Goal: Feedback & Contribution: Submit feedback/report problem

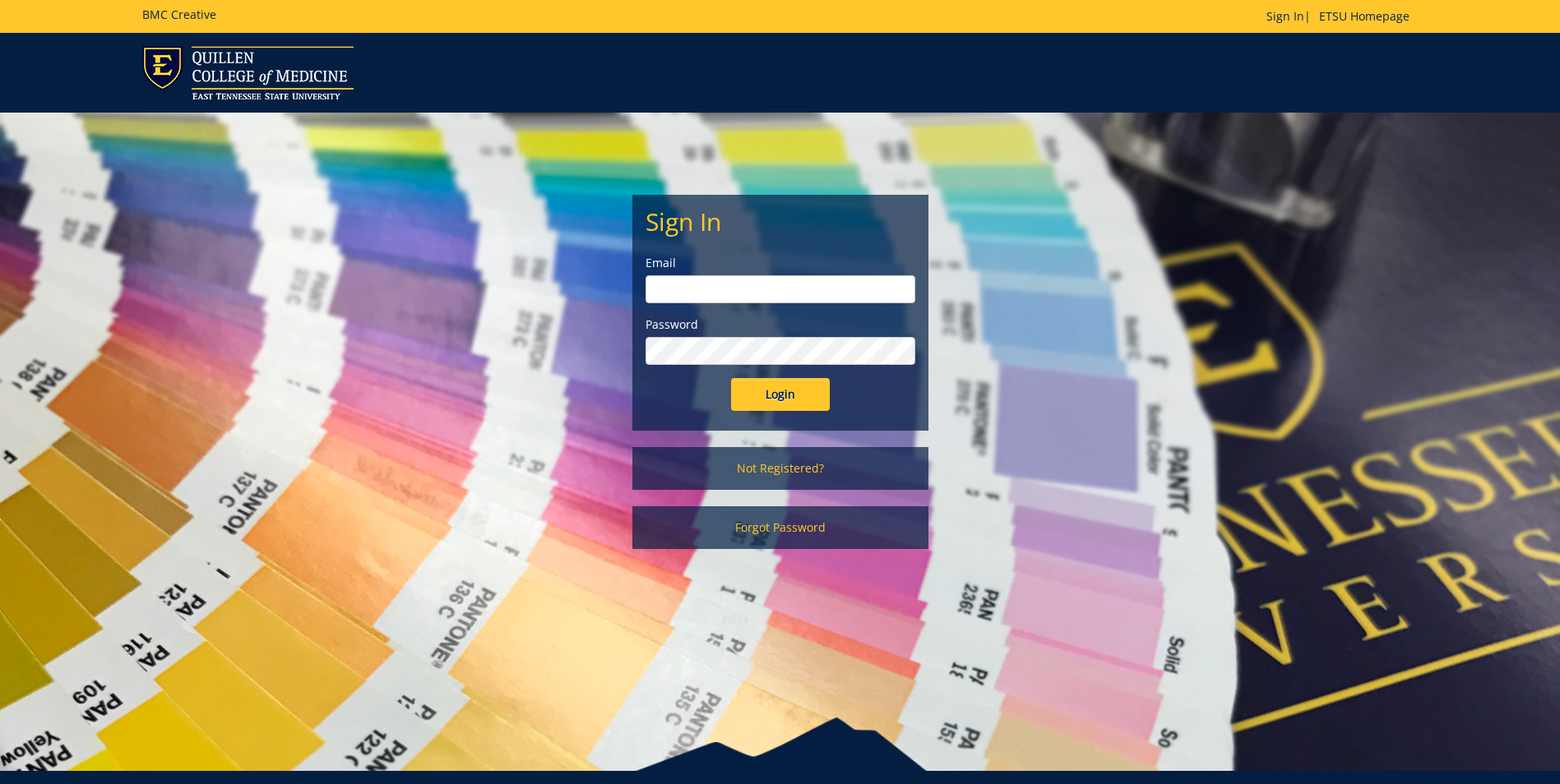
type input "woodringr@etsu.edu"
click at [772, 390] on input "Login" at bounding box center [780, 394] width 98 height 33
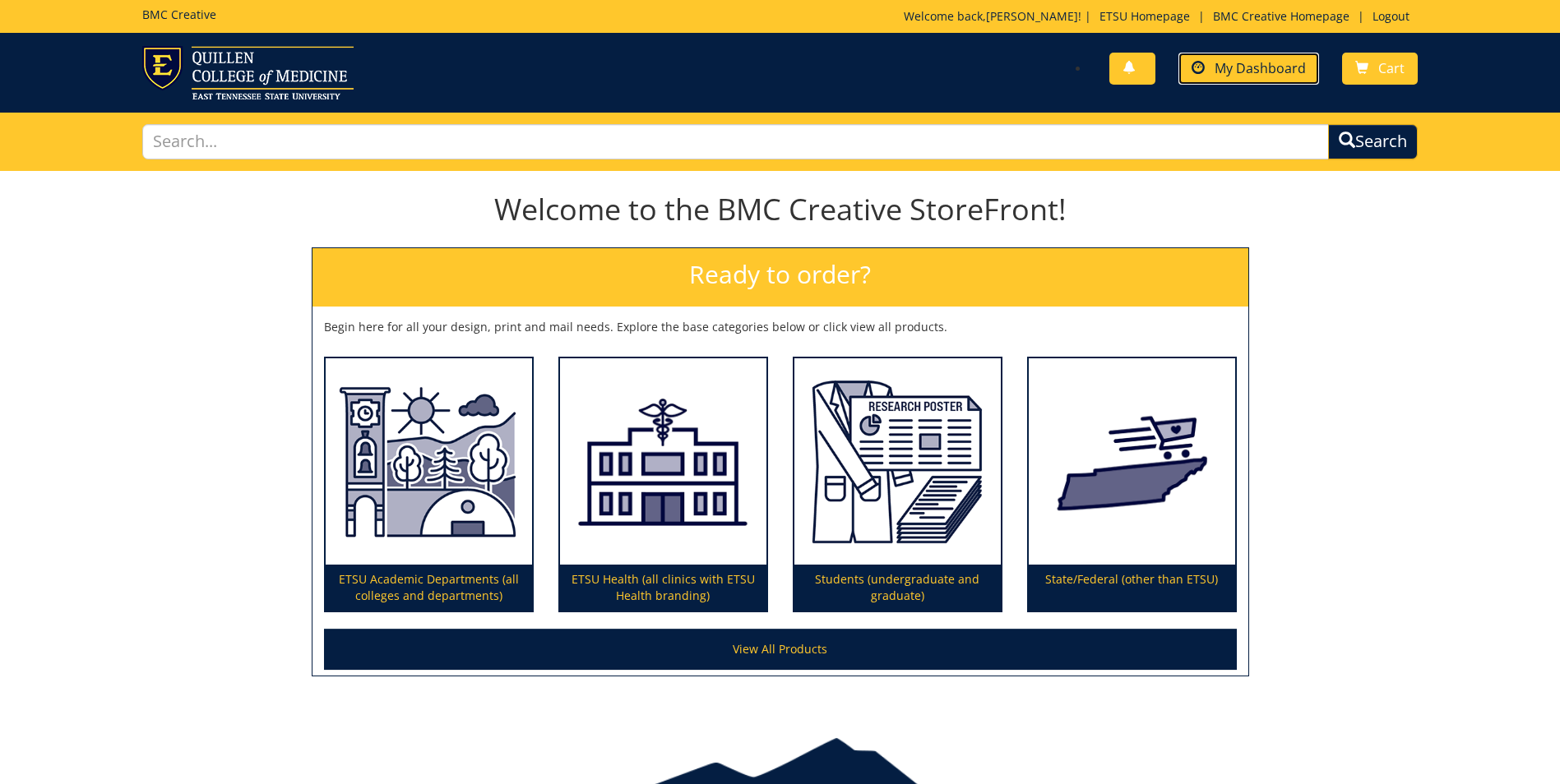
click at [1246, 67] on span "My Dashboard" at bounding box center [1260, 67] width 91 height 18
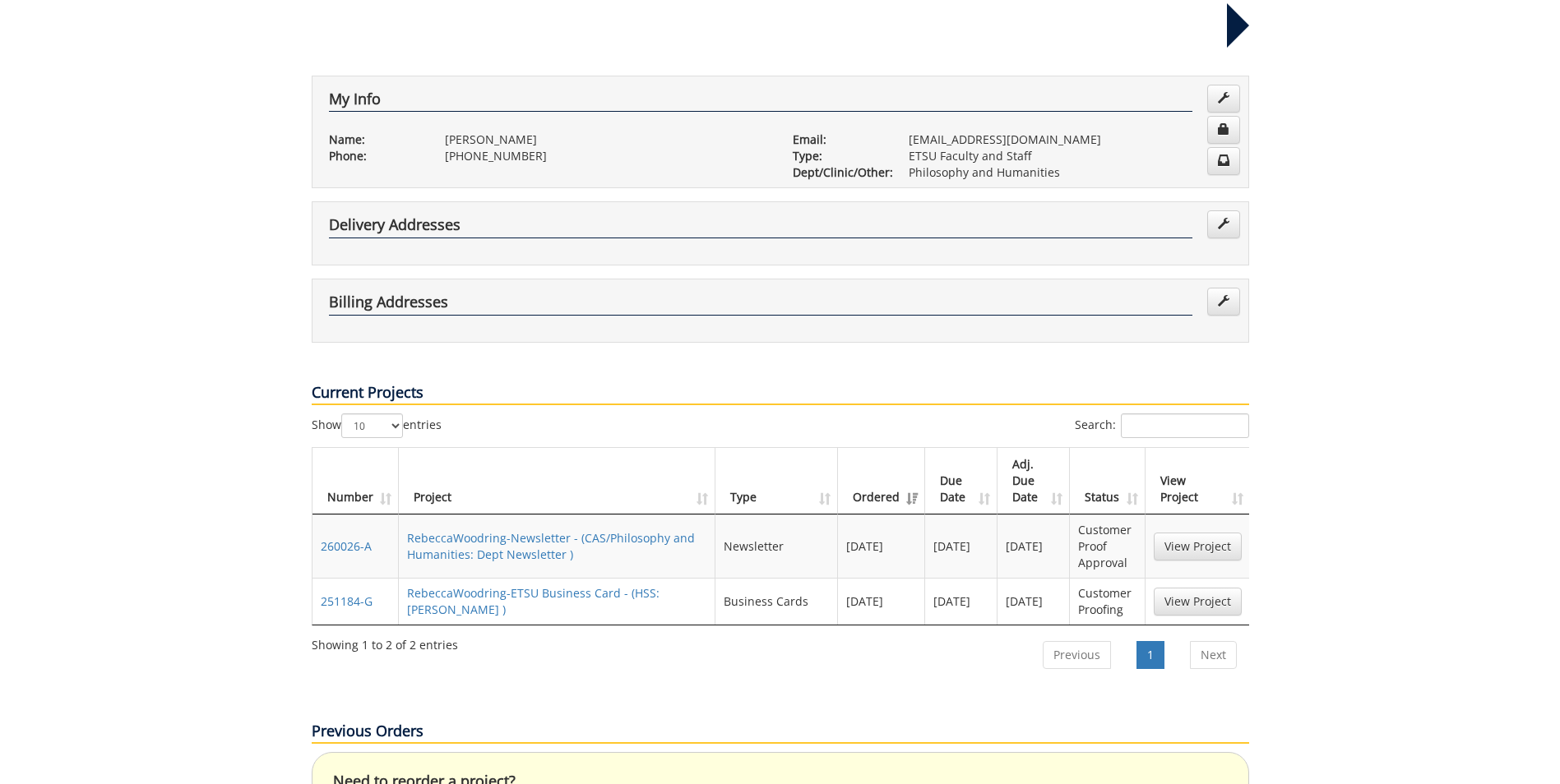
scroll to position [329, 0]
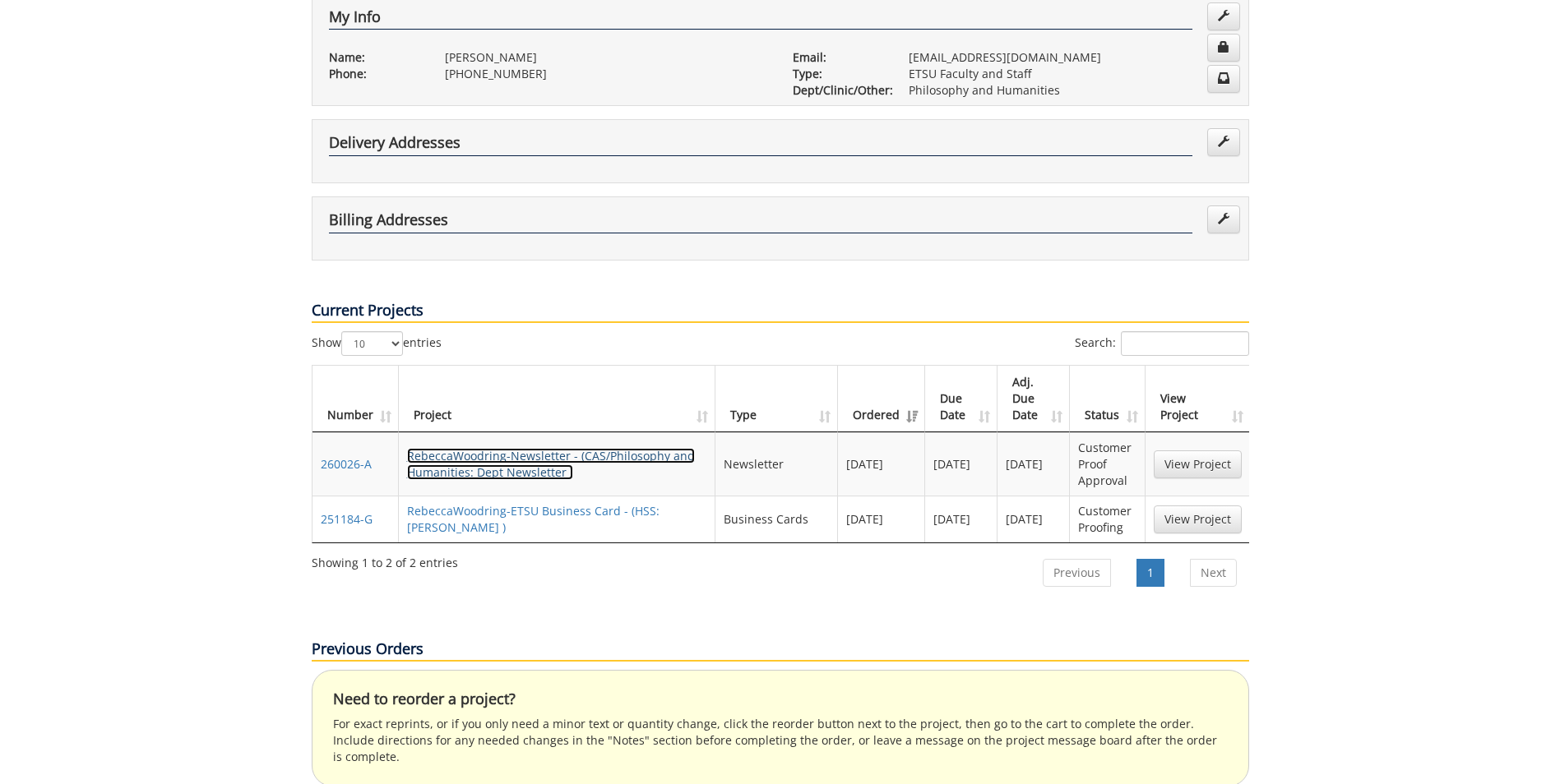
click at [498, 448] on link "RebeccaWoodring-Newsletter - (CAS/Philosophy and Humanities: Dept Newsletter )" at bounding box center [551, 464] width 288 height 32
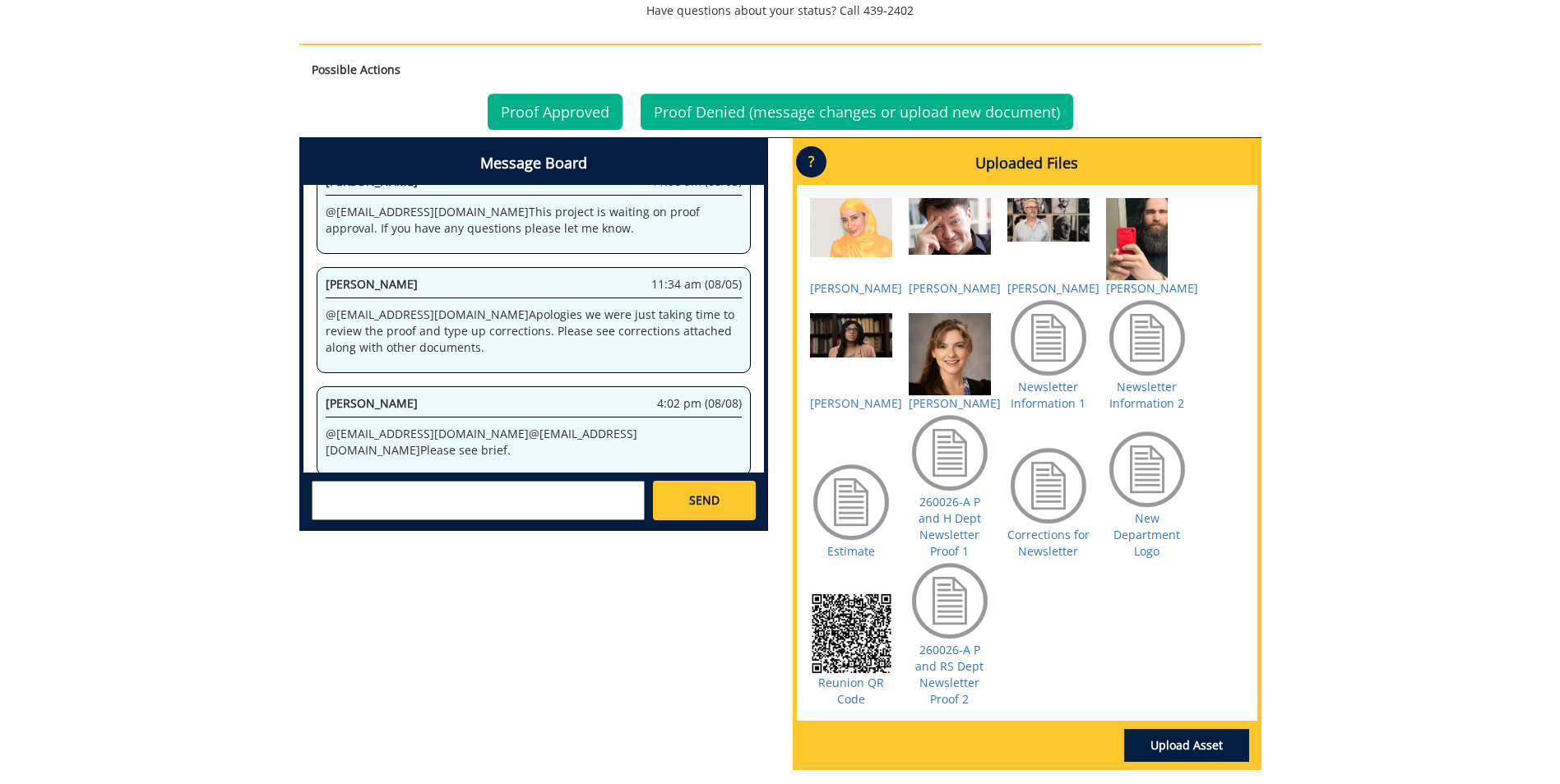
scroll to position [905, 0]
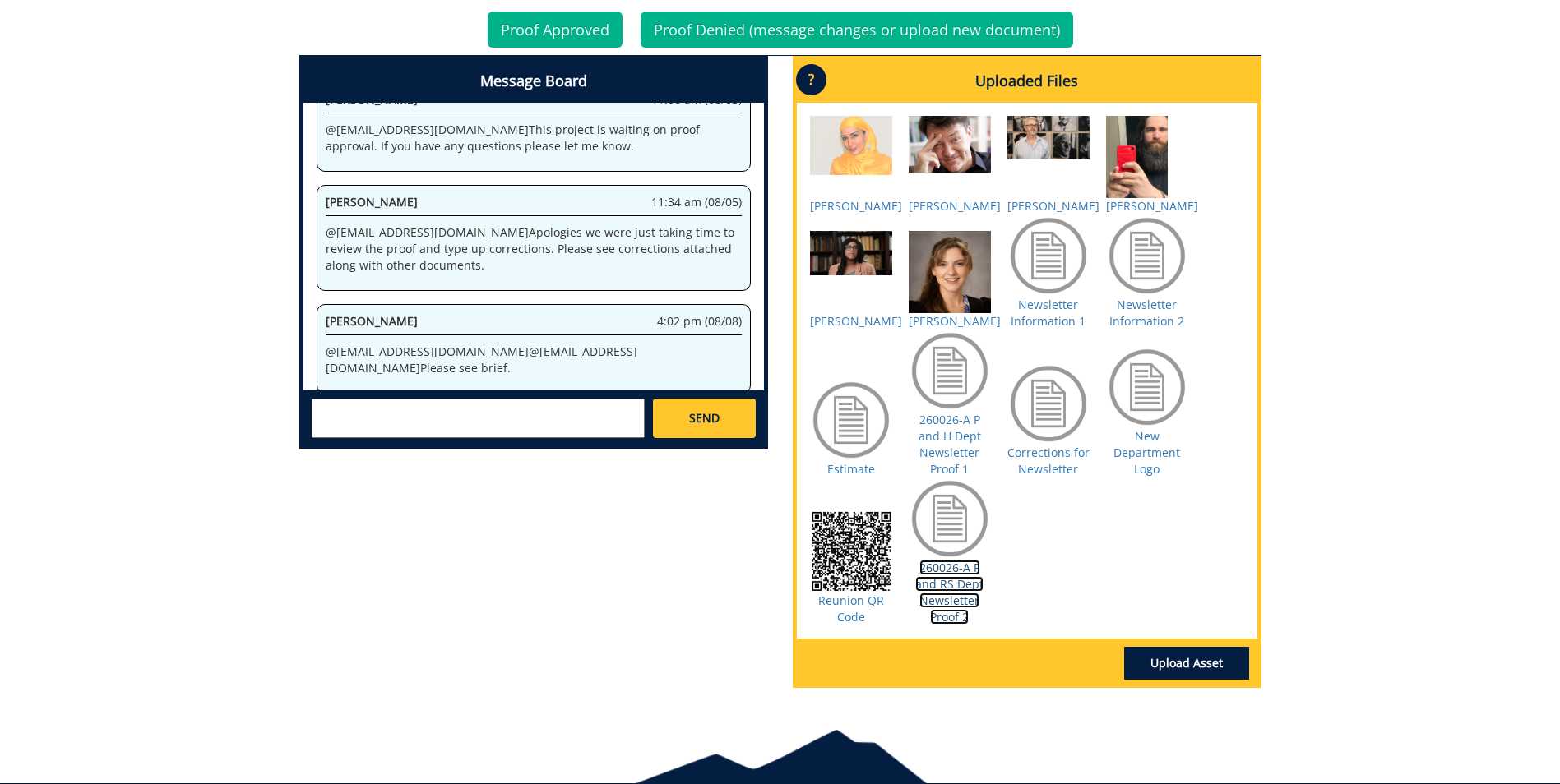
click at [966, 602] on link "260026-A P and RS Dept Newsletter Proof 2" at bounding box center [949, 592] width 68 height 65
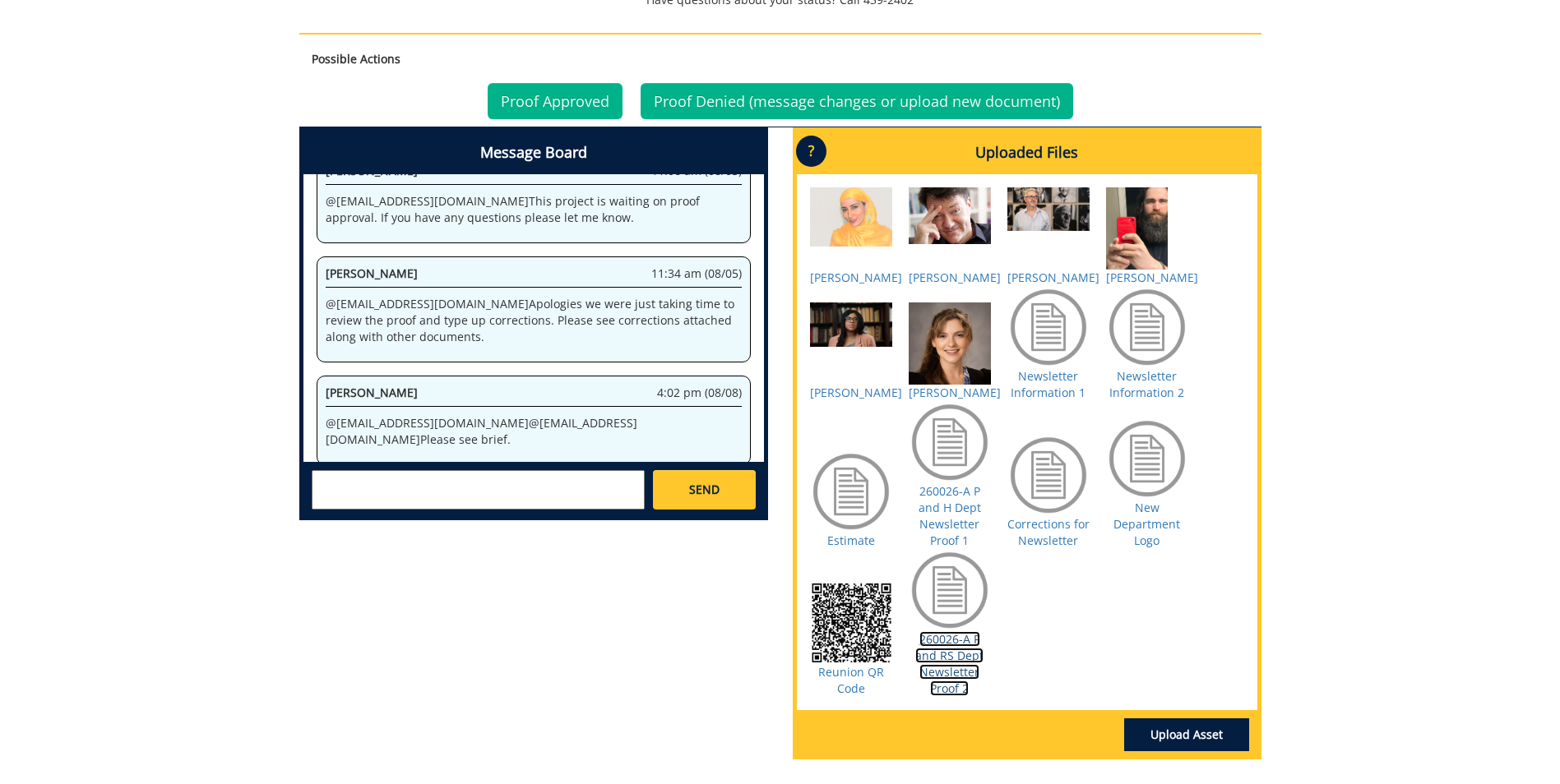
scroll to position [750, 0]
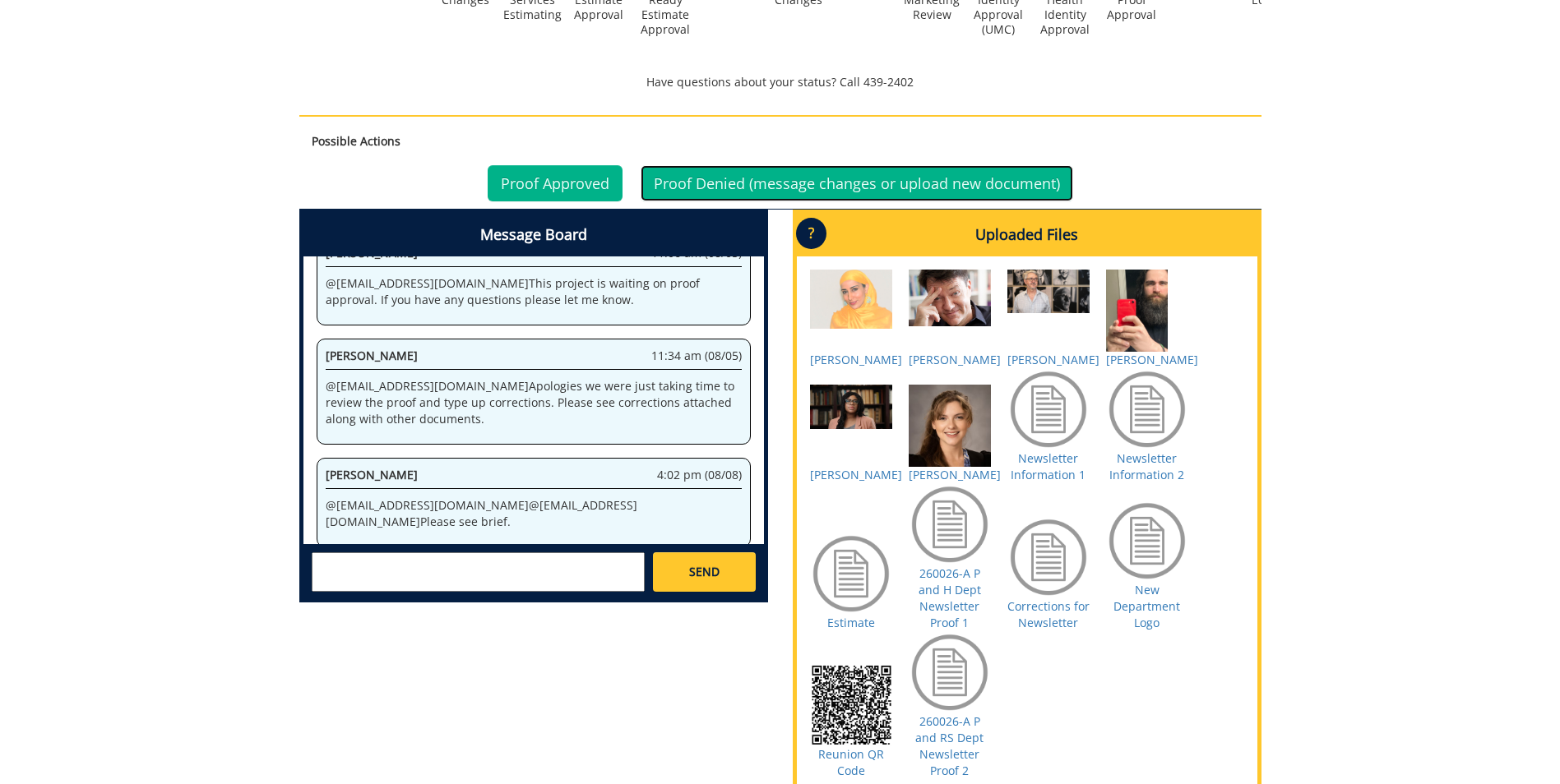
click at [794, 180] on link "Proof Denied (message changes or upload new document)" at bounding box center [857, 183] width 433 height 37
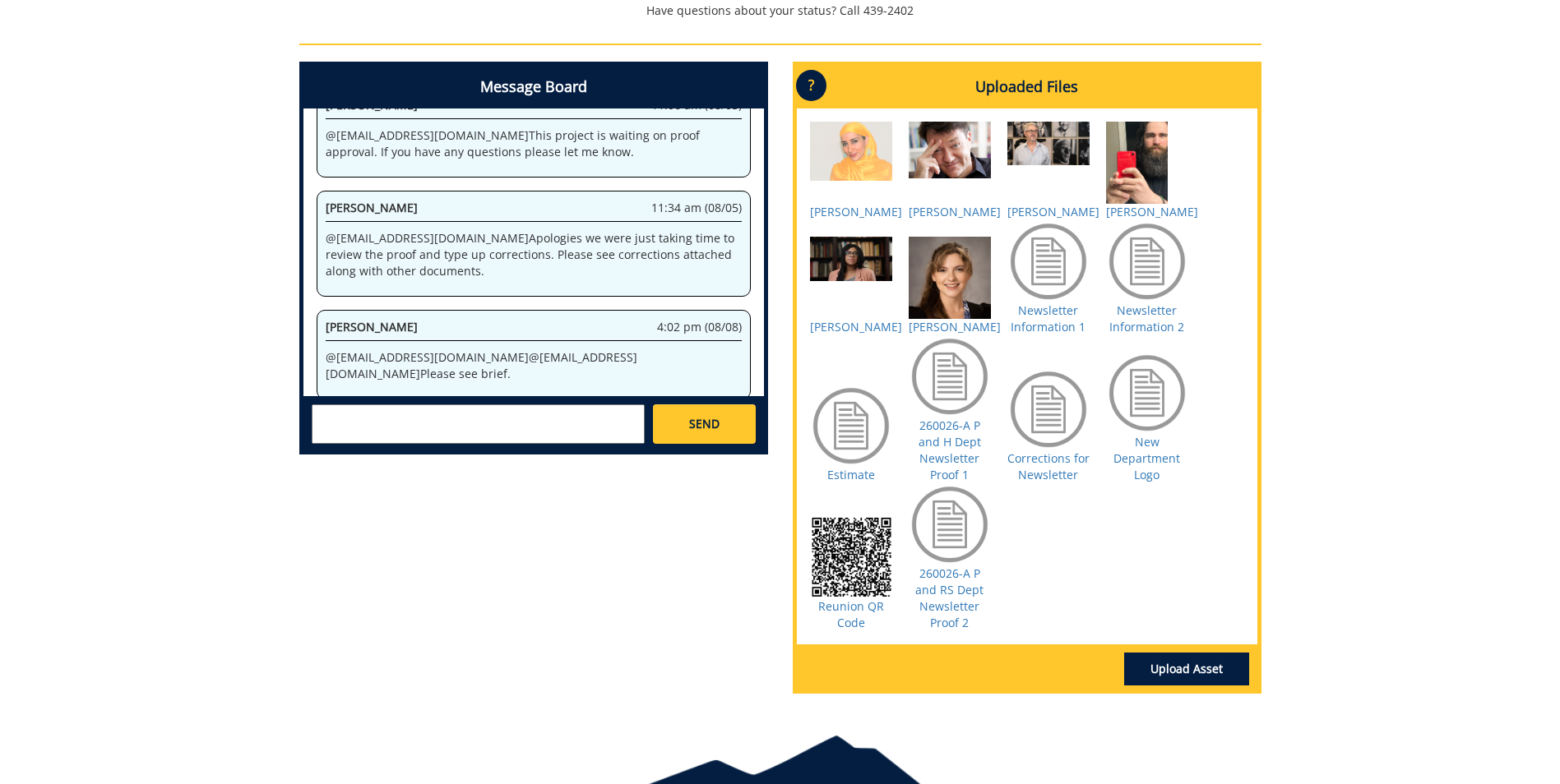
scroll to position [905, 0]
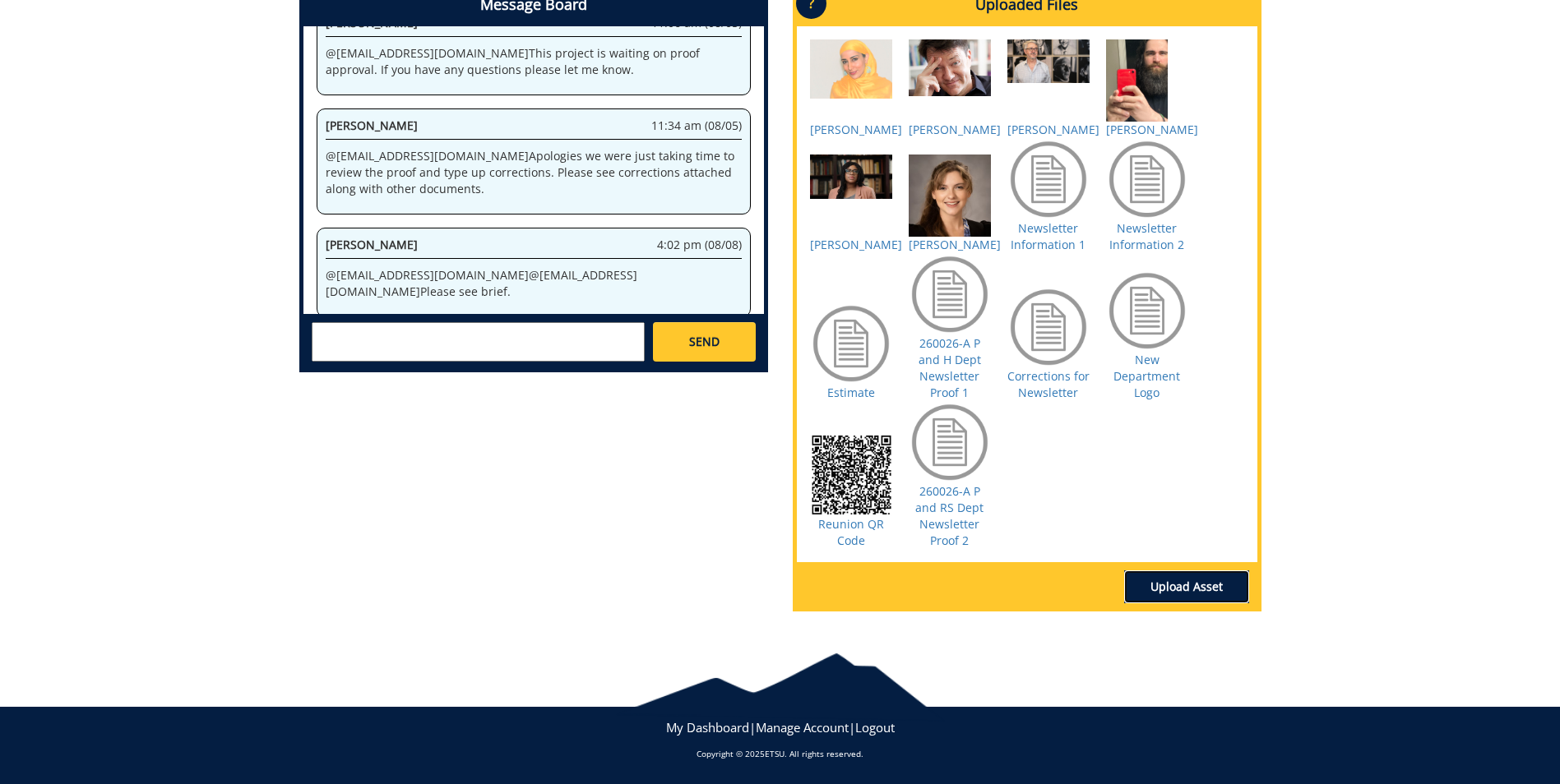
click at [1195, 603] on link "Upload Asset" at bounding box center [1186, 586] width 125 height 33
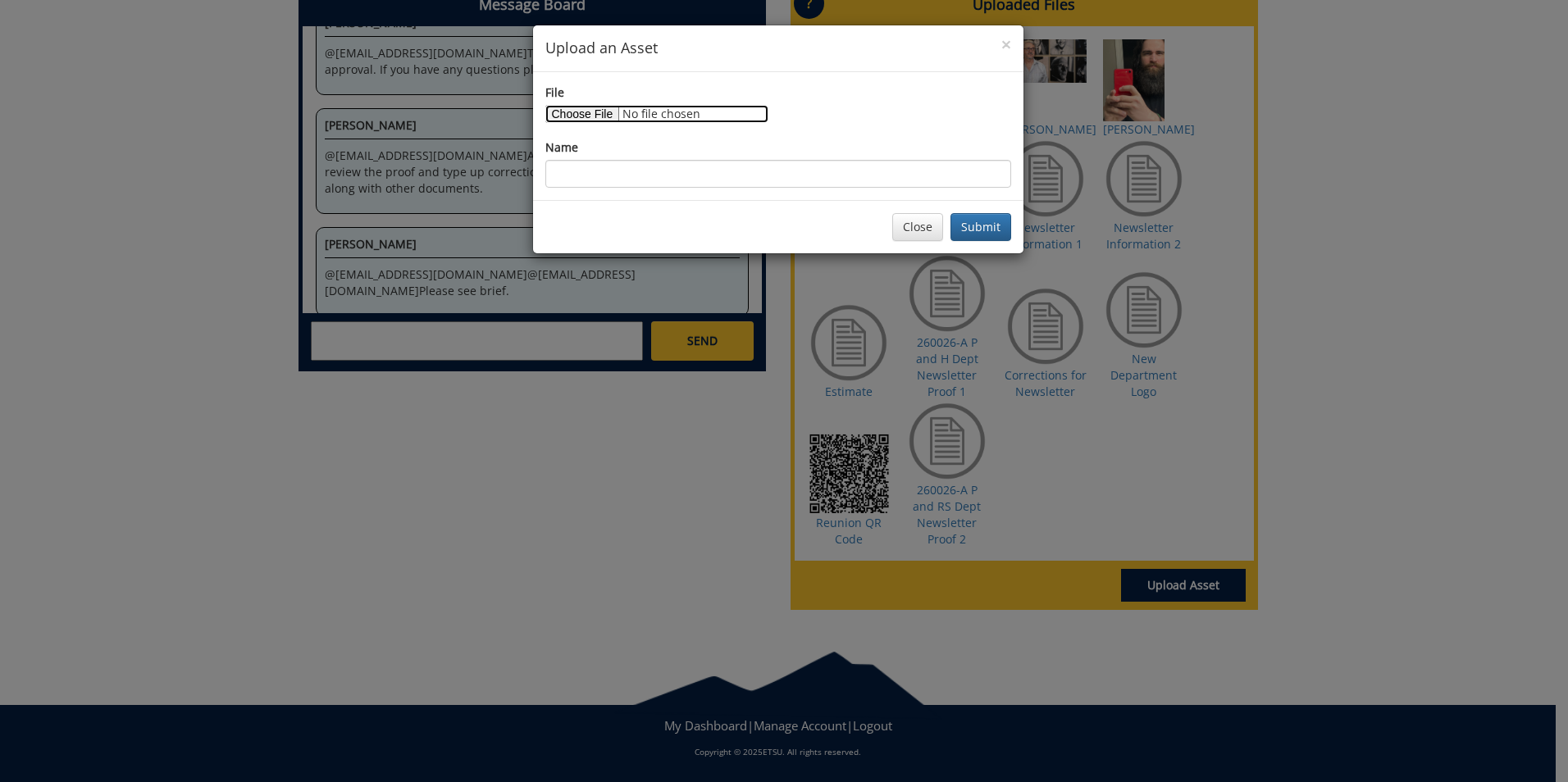
click at [582, 116] on input "File" at bounding box center [657, 113] width 223 height 18
type input "C:\fakepath\Photo May 02 2025, 6 34 15 AM (1).jpeg"
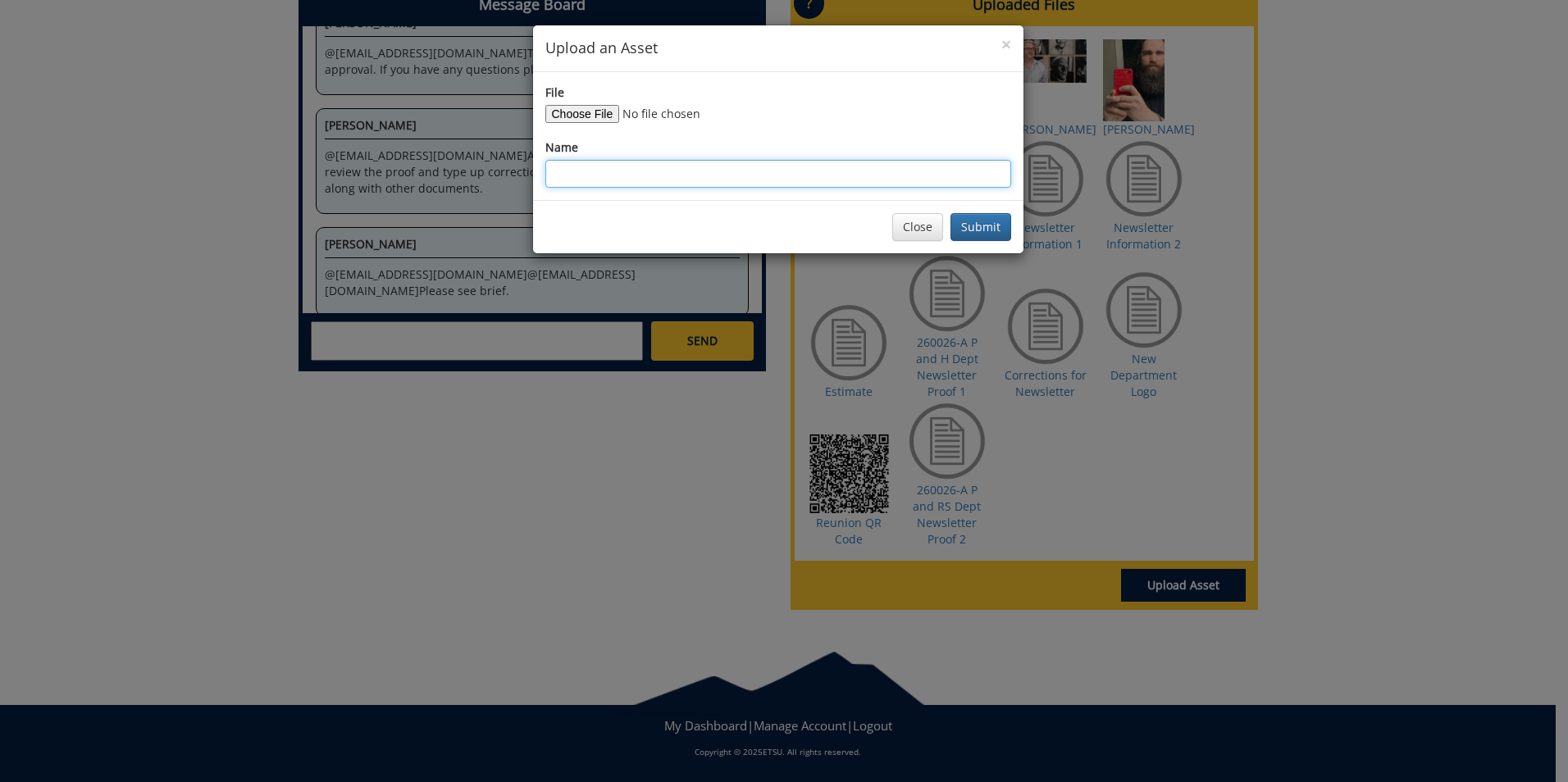
click at [606, 168] on input "Name" at bounding box center [778, 174] width 466 height 28
click at [676, 180] on input "New Kylie Harrison" at bounding box center [778, 174] width 466 height 28
type input "New [PERSON_NAME] Photo"
click at [994, 225] on button "Submit" at bounding box center [980, 227] width 61 height 28
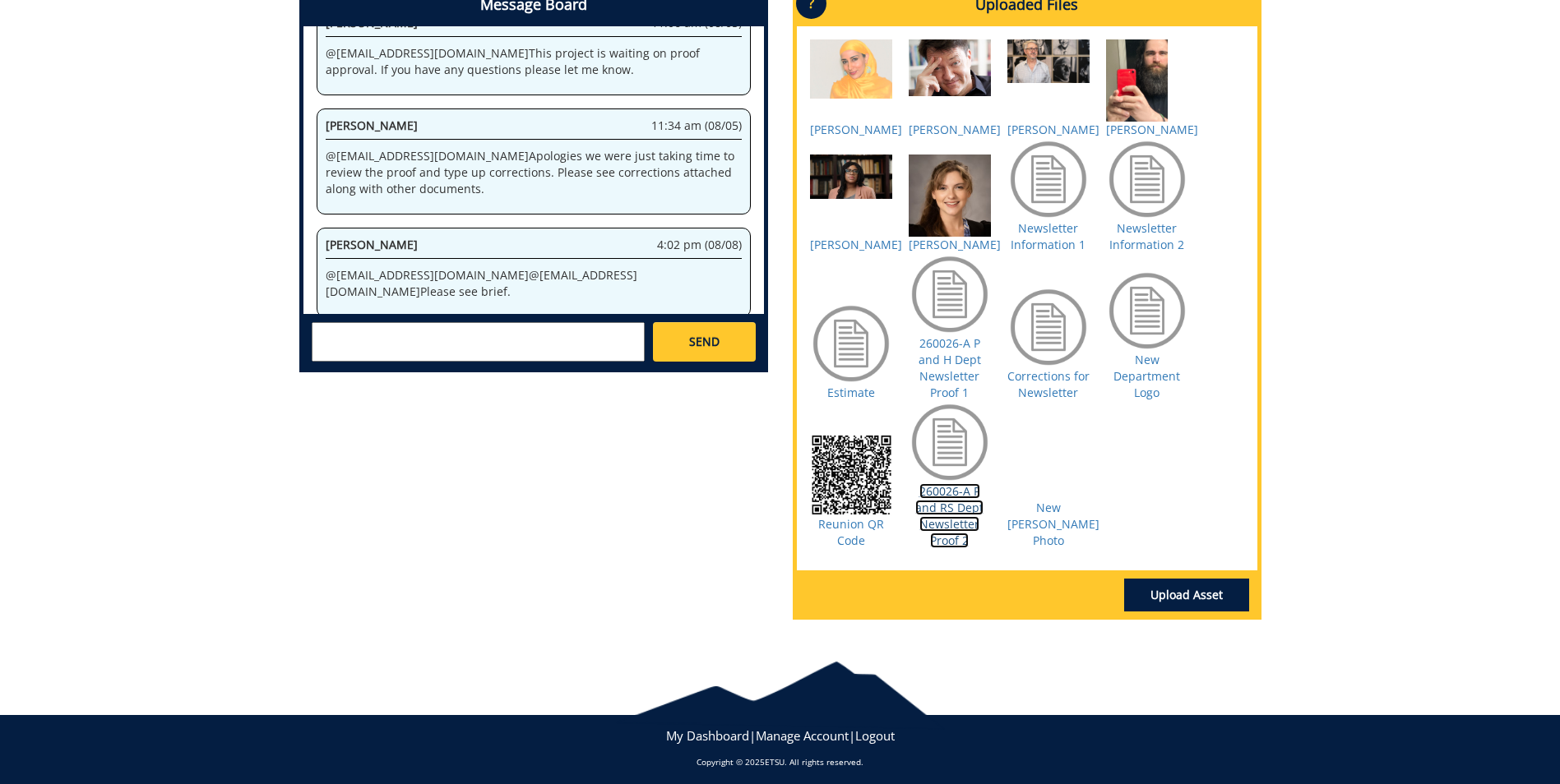
click at [953, 534] on link "260026-A P and RS Dept Newsletter Proof 2" at bounding box center [949, 515] width 68 height 65
click at [358, 340] on textarea at bounding box center [479, 342] width 334 height 39
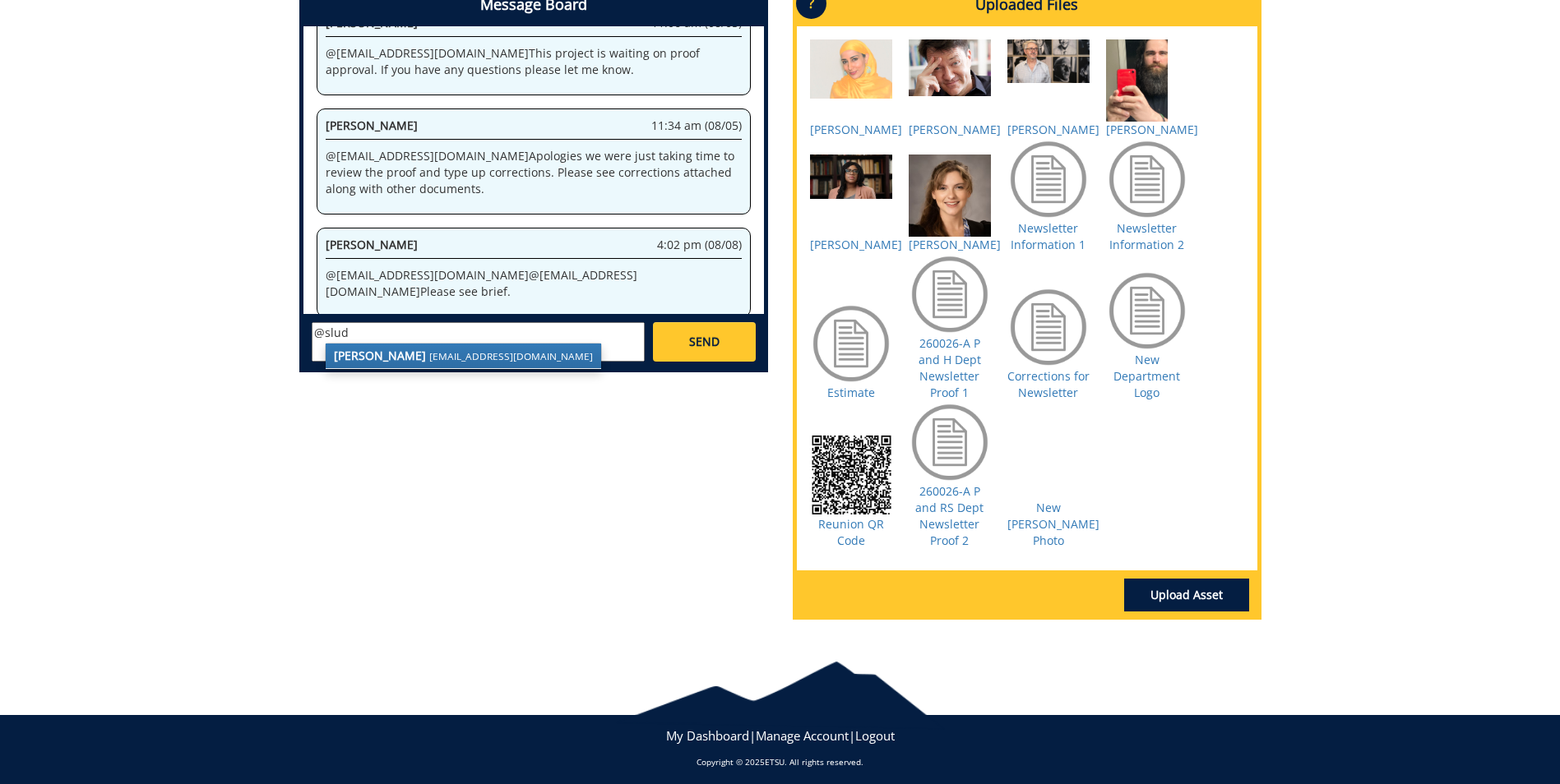
click at [370, 359] on strong "[PERSON_NAME]" at bounding box center [379, 355] width 92 height 16
type textarea "@[EMAIL_ADDRESS][DOMAIN_NAME] Please see the new photo [PERSON_NAME] has reques…"
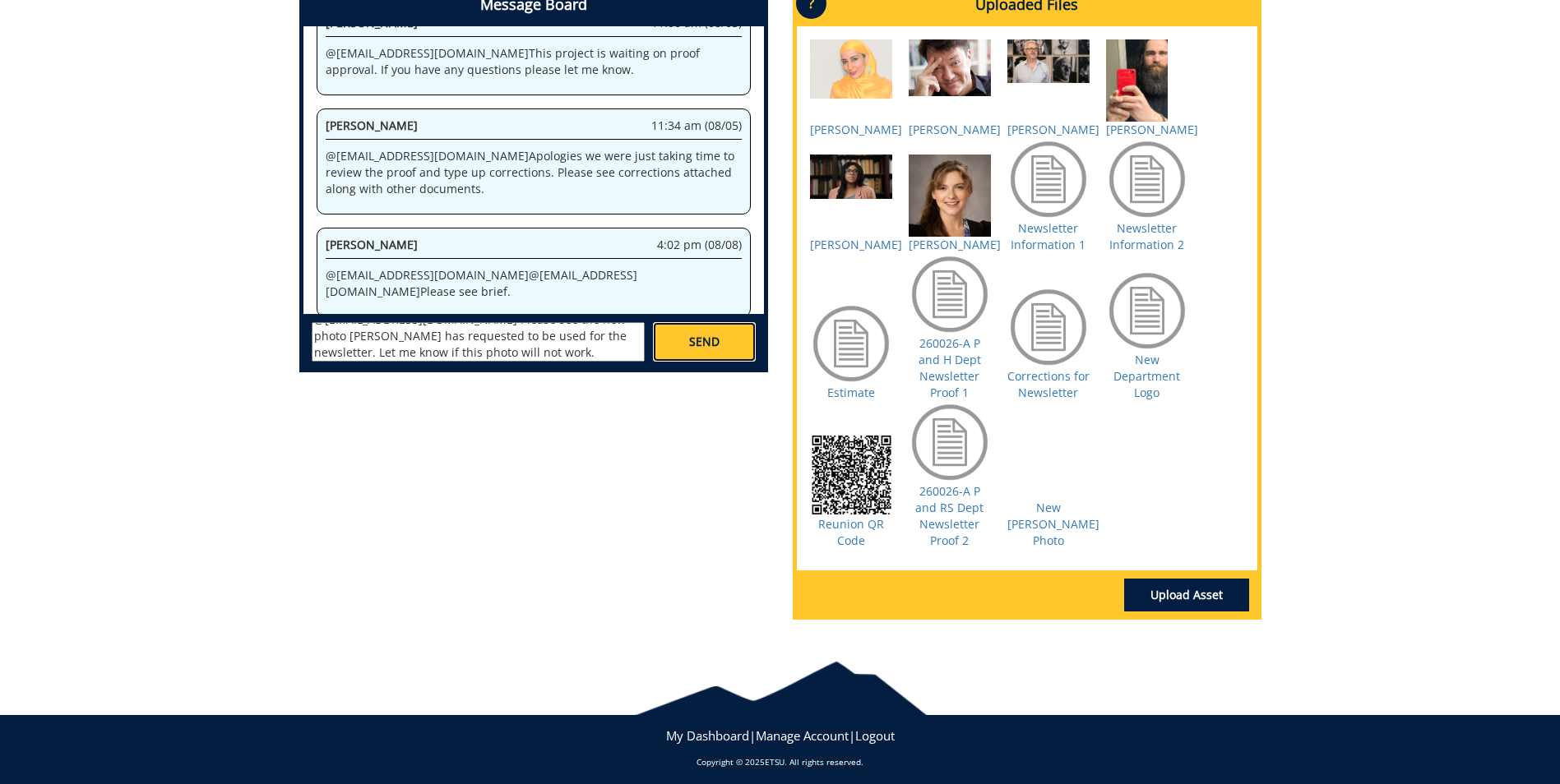
click at [732, 348] on link "SEND" at bounding box center [704, 342] width 102 height 39
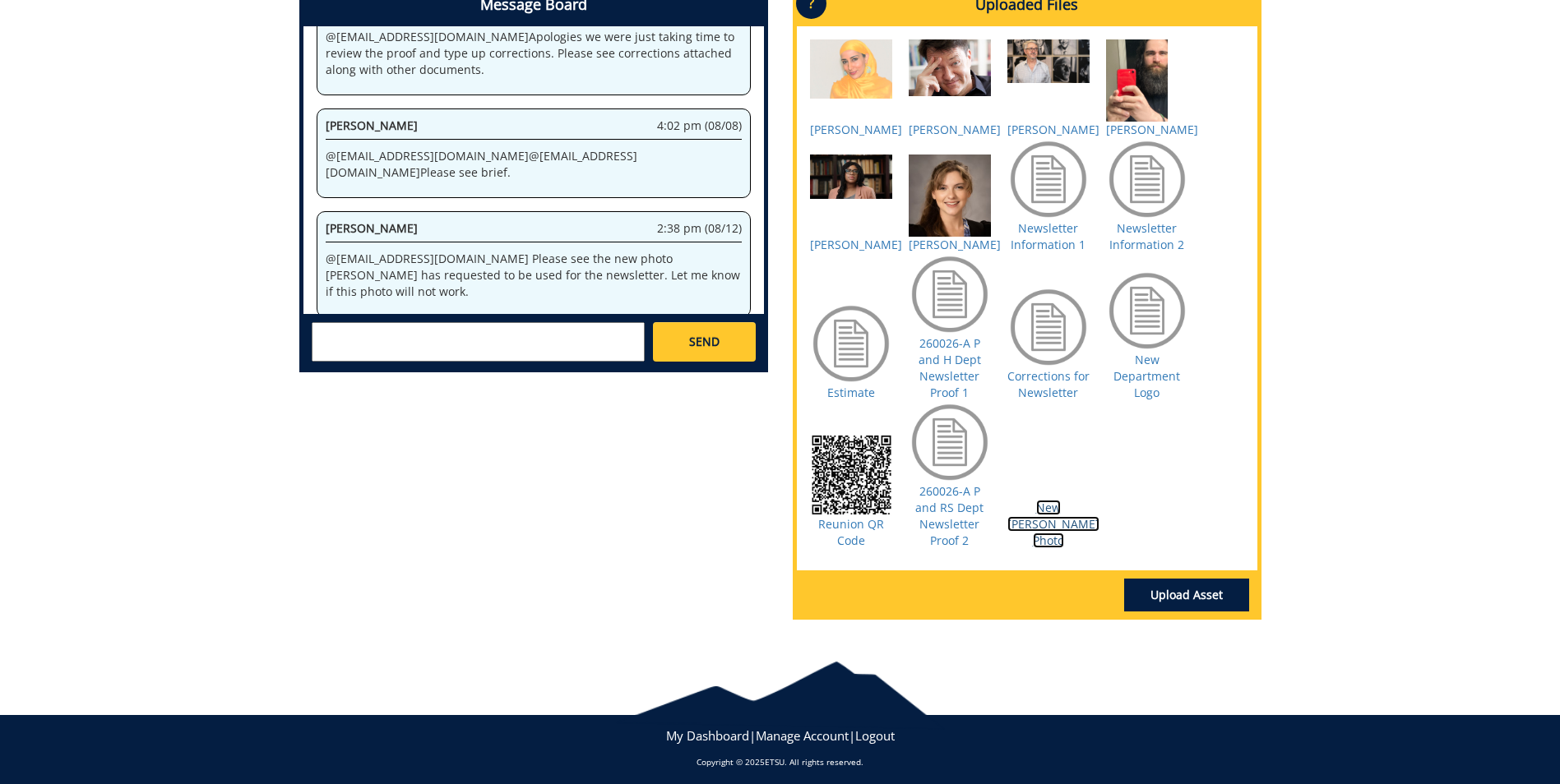
click at [1040, 549] on link "New [PERSON_NAME] Photo" at bounding box center [1053, 525] width 92 height 49
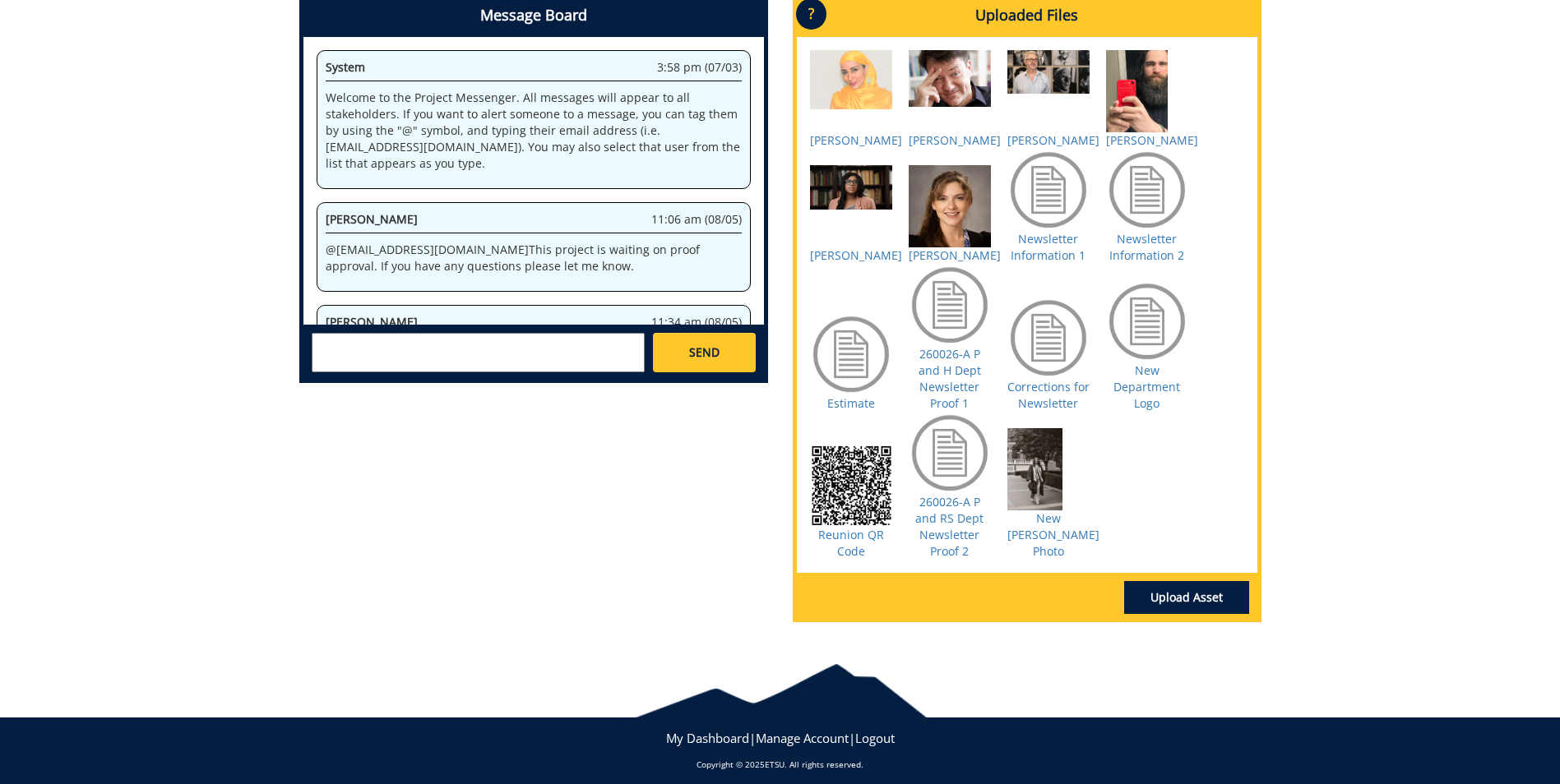
scroll to position [305, 0]
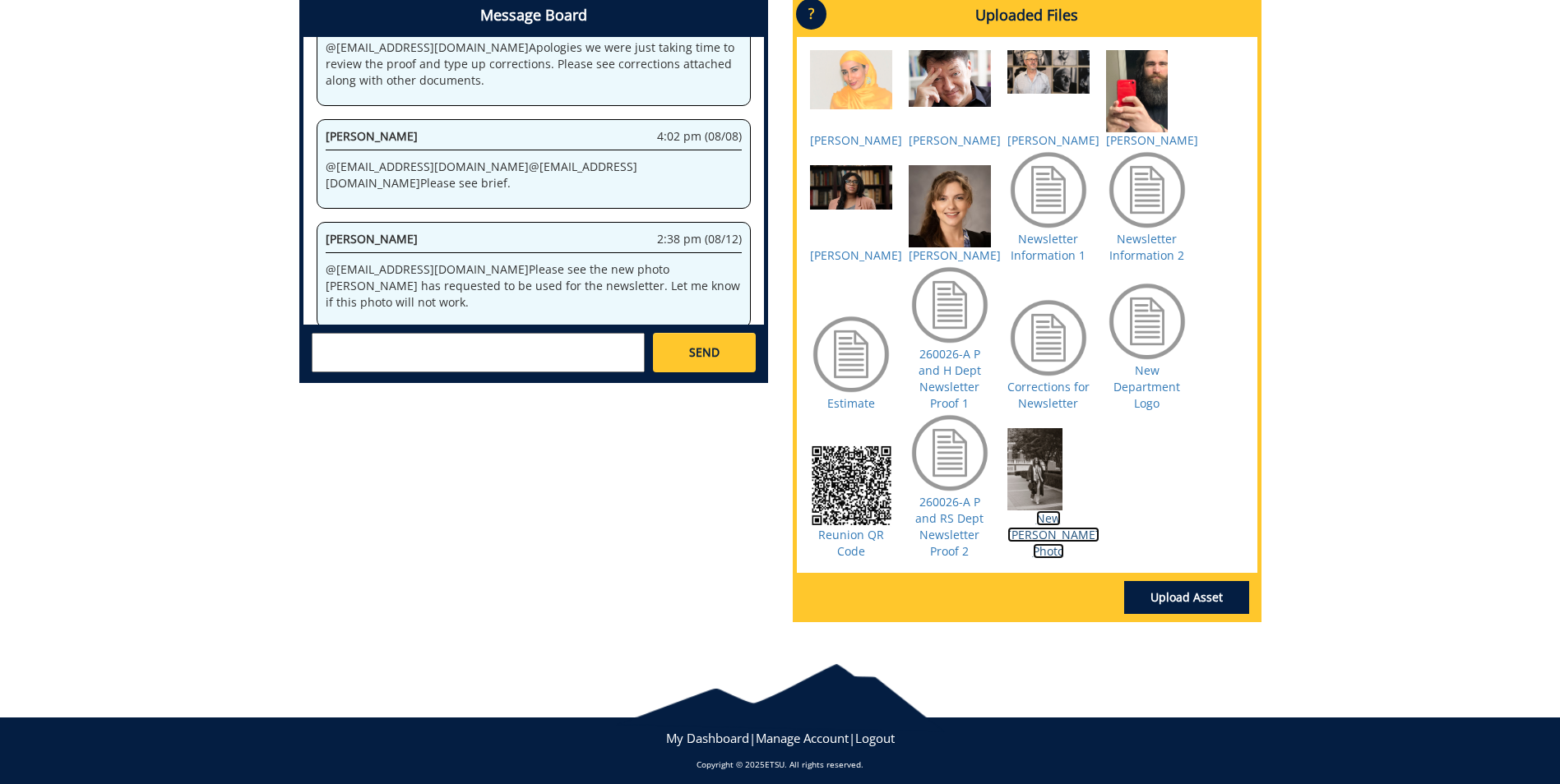
click at [1040, 559] on link "New [PERSON_NAME] Photo" at bounding box center [1053, 535] width 92 height 49
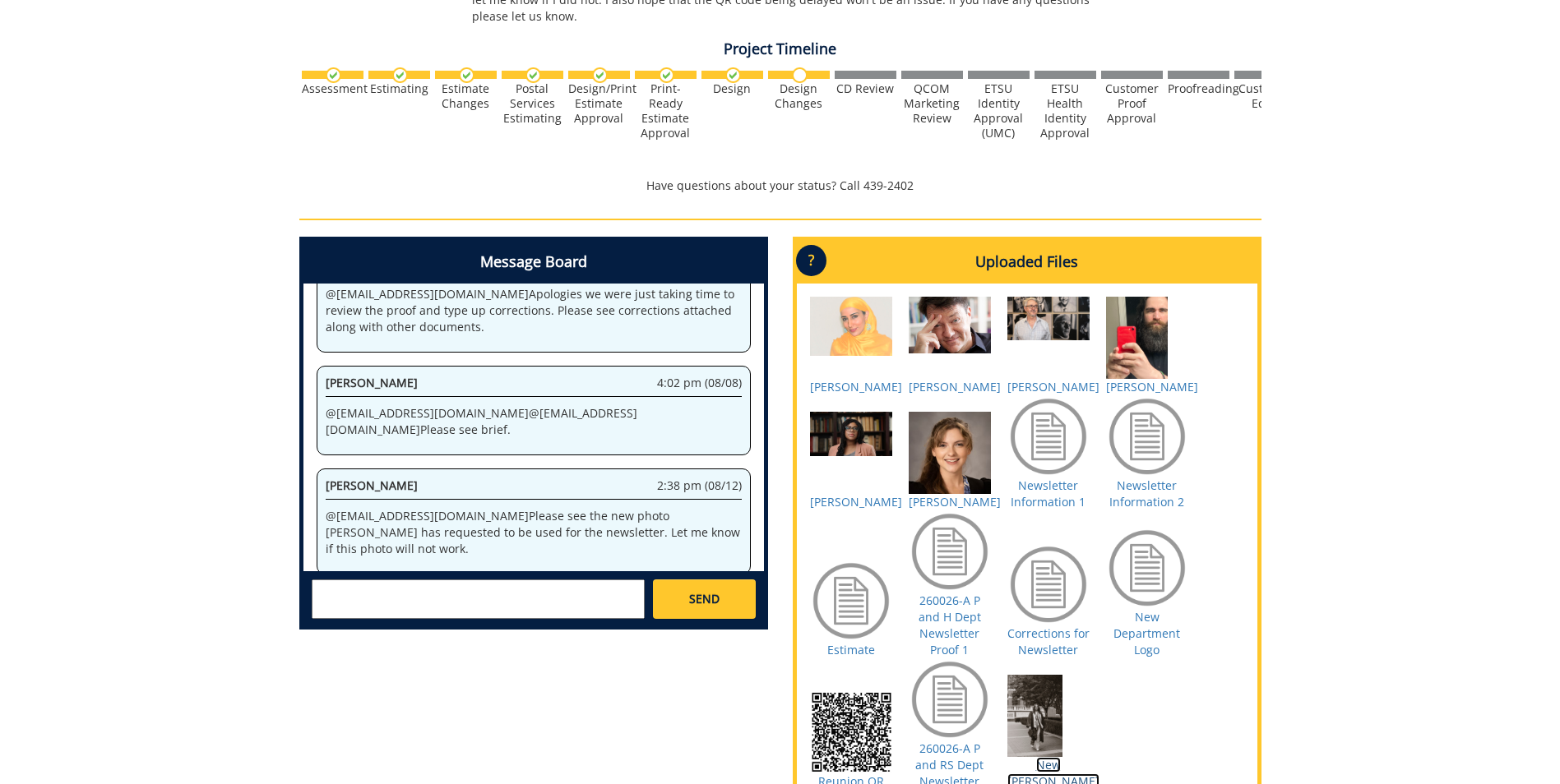
scroll to position [894, 0]
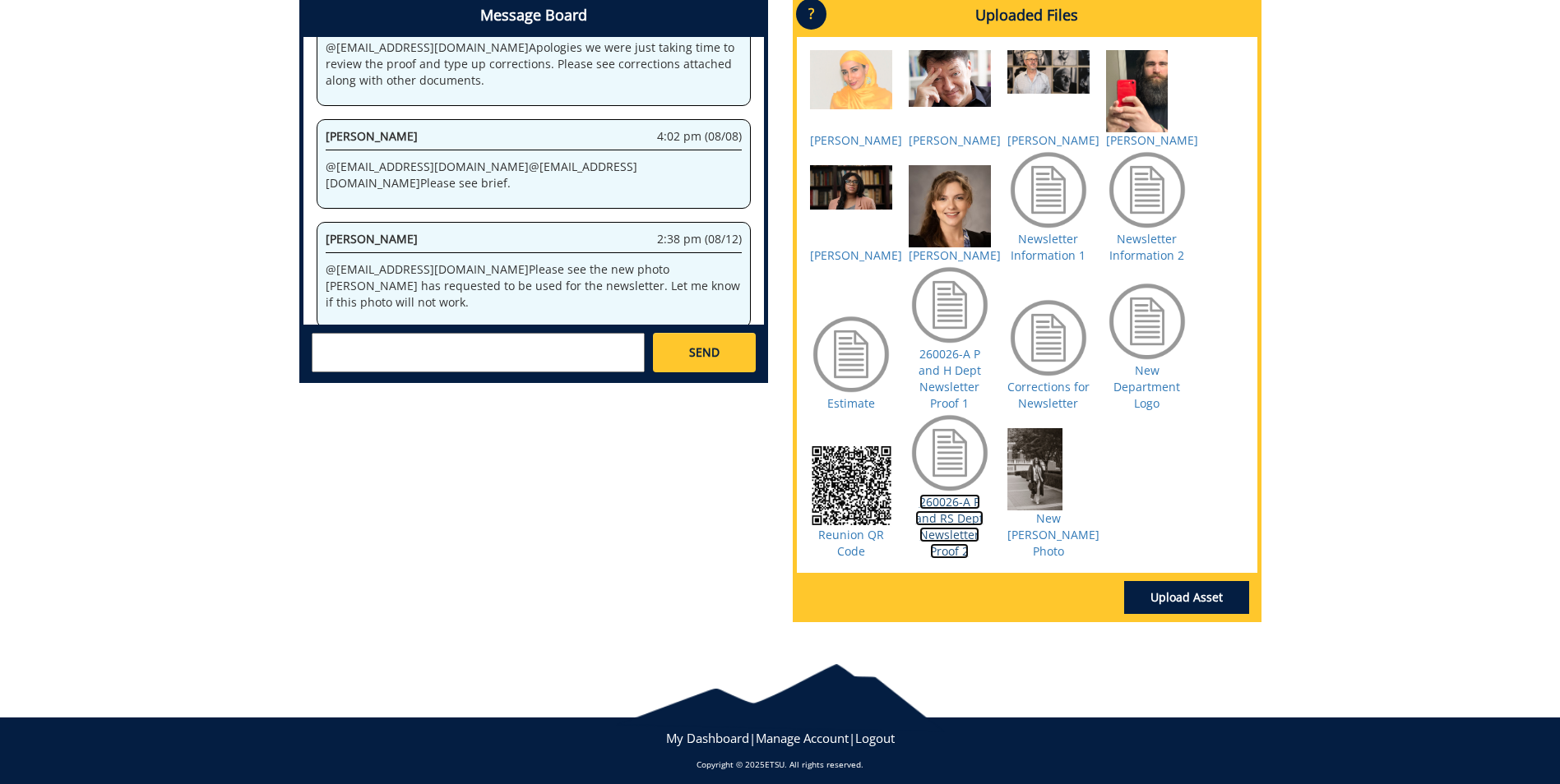
click at [942, 530] on link "260026-A P and RS Dept Newsletter Proof 2" at bounding box center [949, 526] width 68 height 65
click at [363, 350] on textarea at bounding box center [479, 353] width 334 height 39
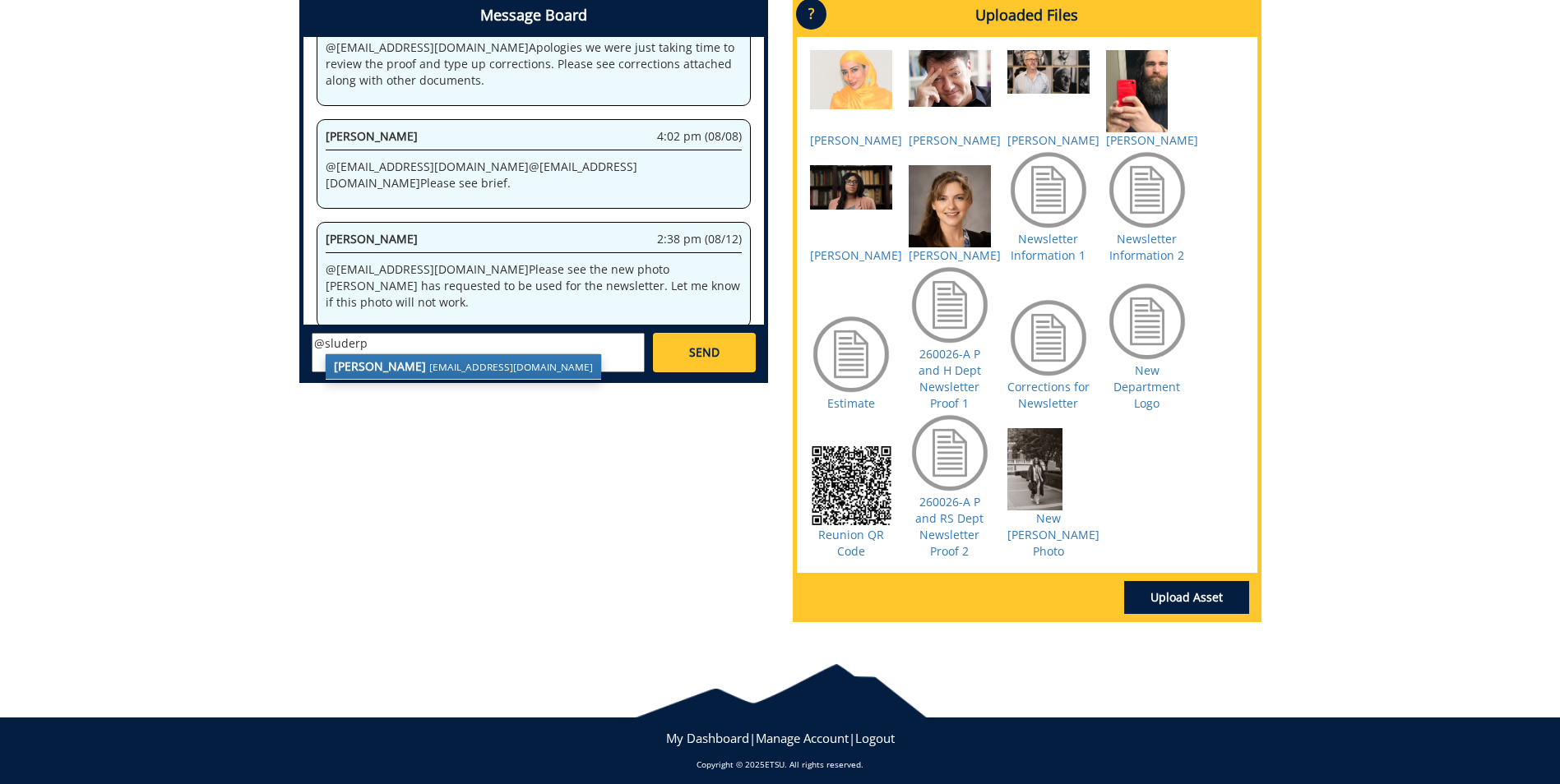
click at [368, 371] on strong "[PERSON_NAME]" at bounding box center [379, 366] width 92 height 16
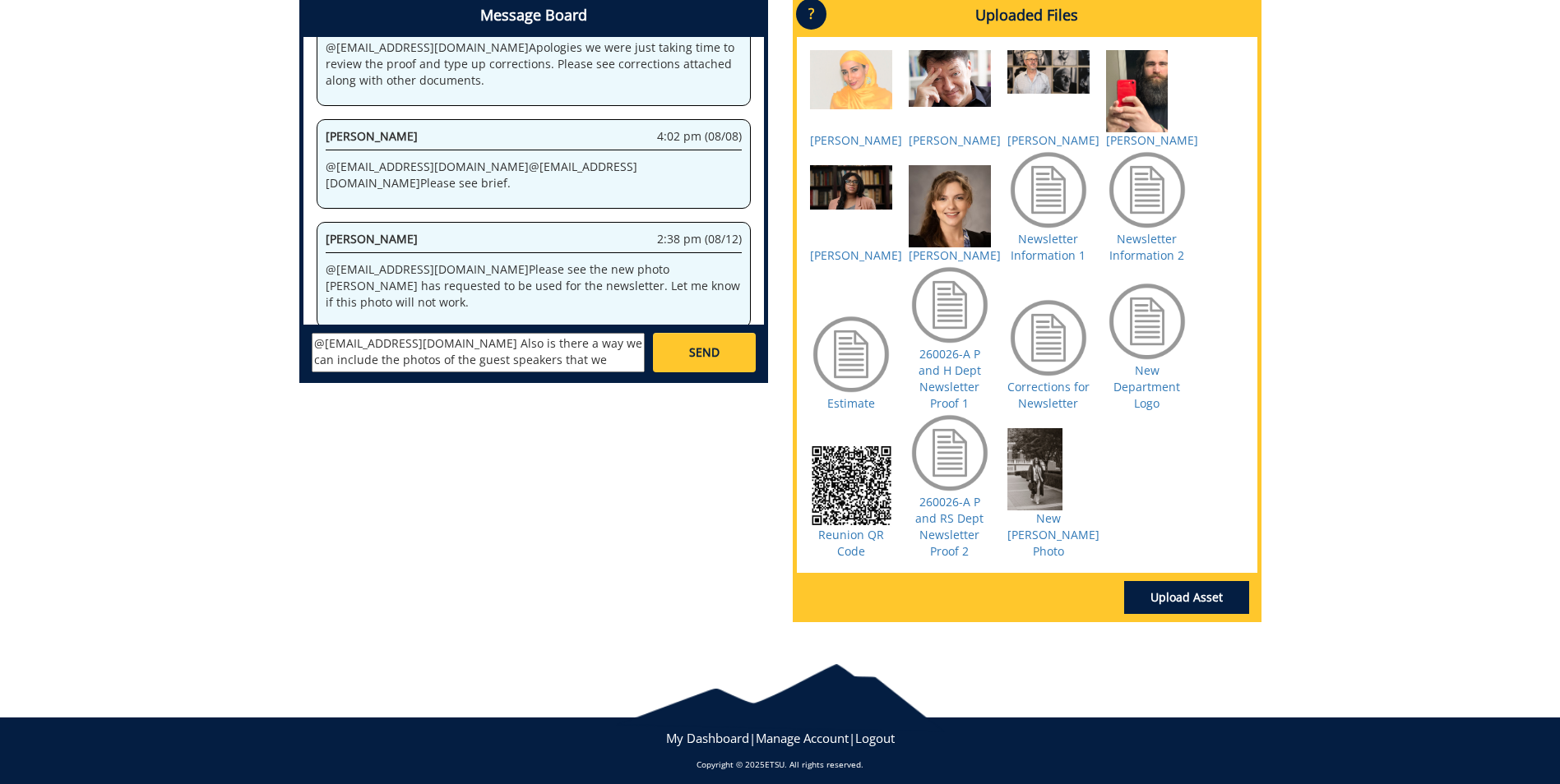
scroll to position [13, 0]
click at [343, 358] on textarea "@[EMAIL_ADDRESS][DOMAIN_NAME] Also is there a way we can include the photos of …" at bounding box center [479, 353] width 334 height 39
click at [341, 363] on textarea "@[EMAIL_ADDRESS][DOMAIN_NAME] Also is there a way we can include the photos of …" at bounding box center [479, 353] width 334 height 39
type textarea "@[EMAIL_ADDRESS][DOMAIN_NAME] Also is there a way we can include the photos of …"
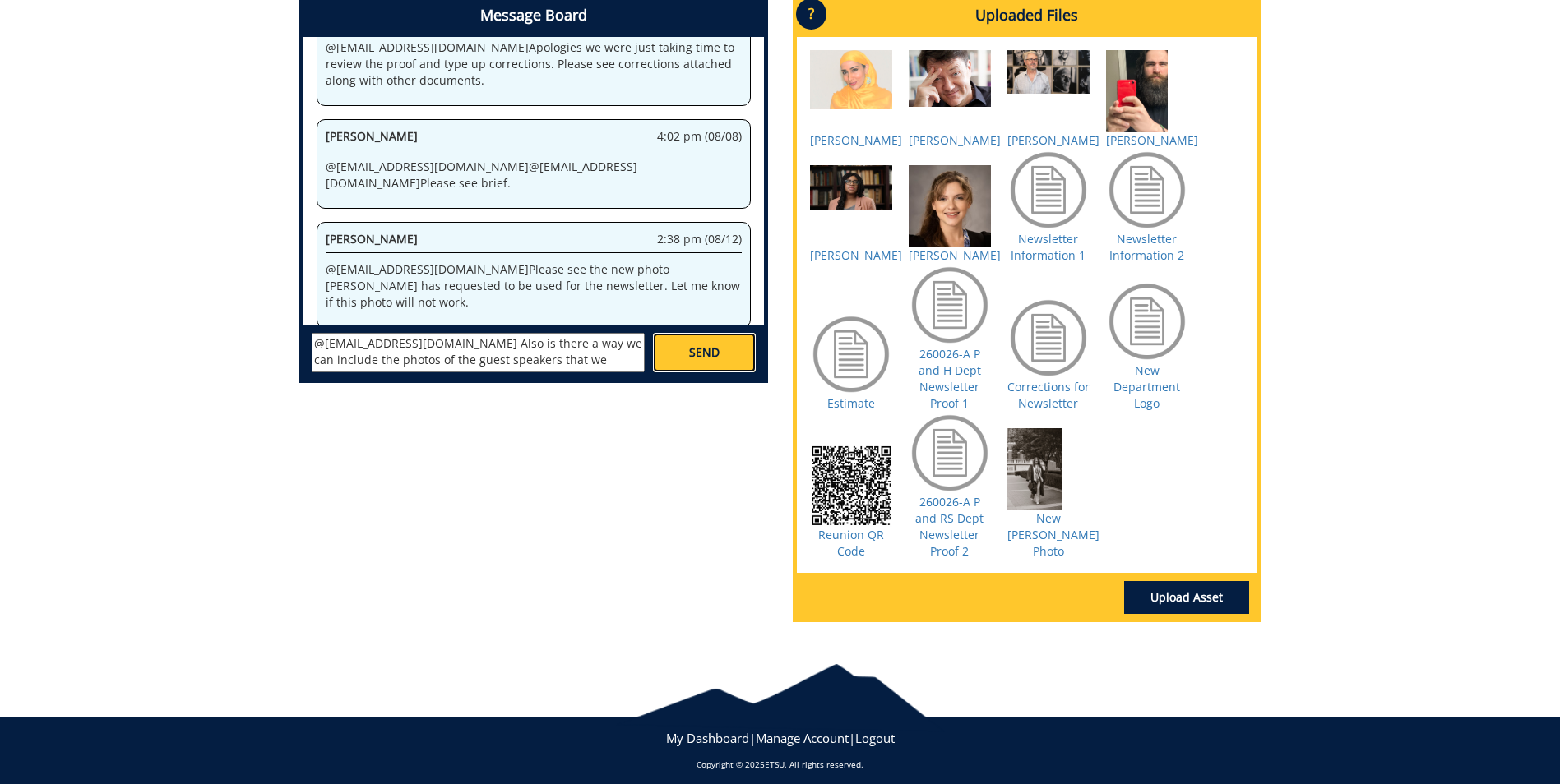
click at [707, 361] on link "SEND" at bounding box center [704, 353] width 102 height 39
